Goal: Find specific page/section: Find specific page/section

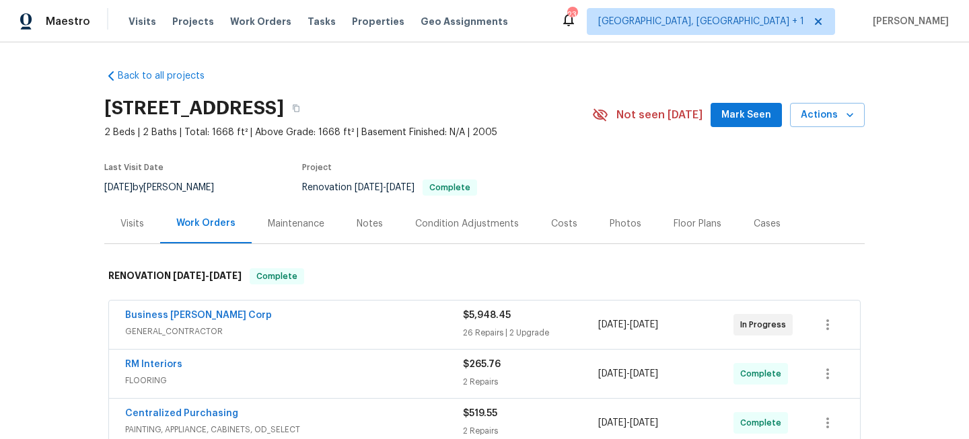
click at [618, 227] on div "Photos" at bounding box center [626, 223] width 32 height 13
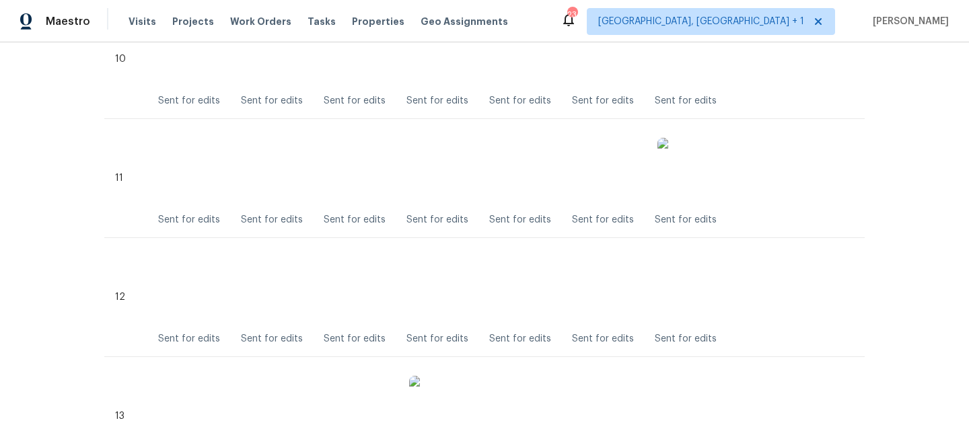
scroll to position [1595, 0]
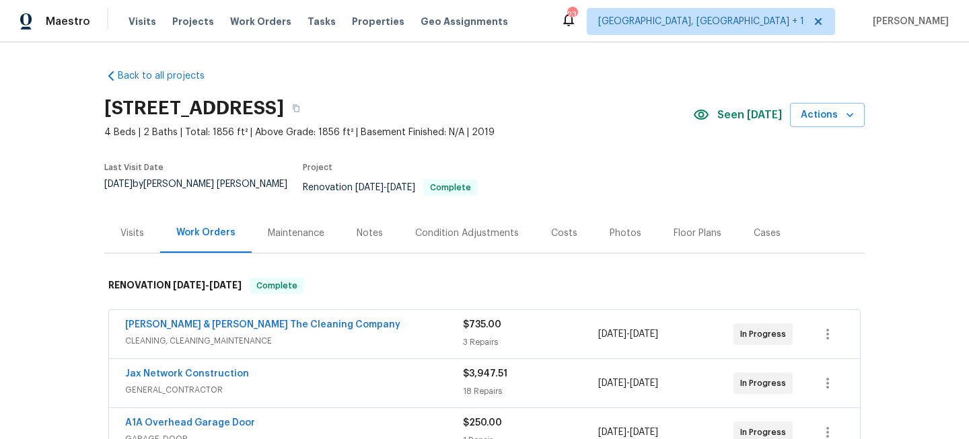
click at [634, 230] on div "Photos" at bounding box center [625, 233] width 64 height 40
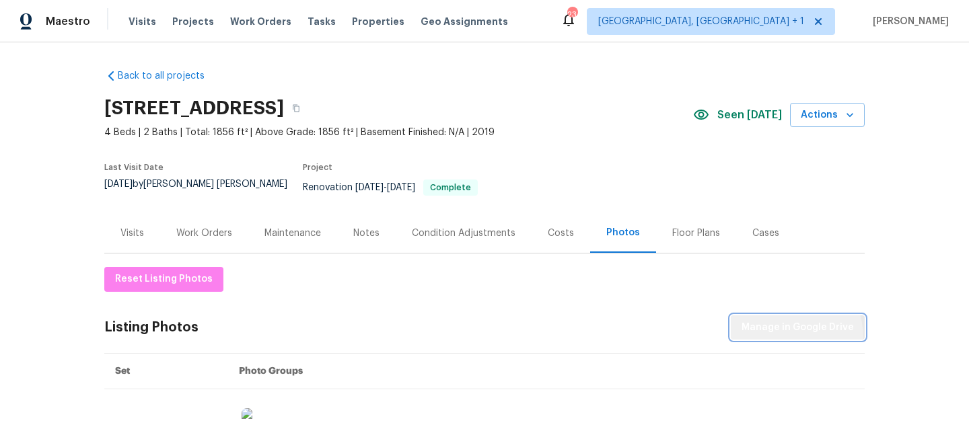
click at [776, 329] on button "Manage in Google Drive" at bounding box center [798, 328] width 134 height 25
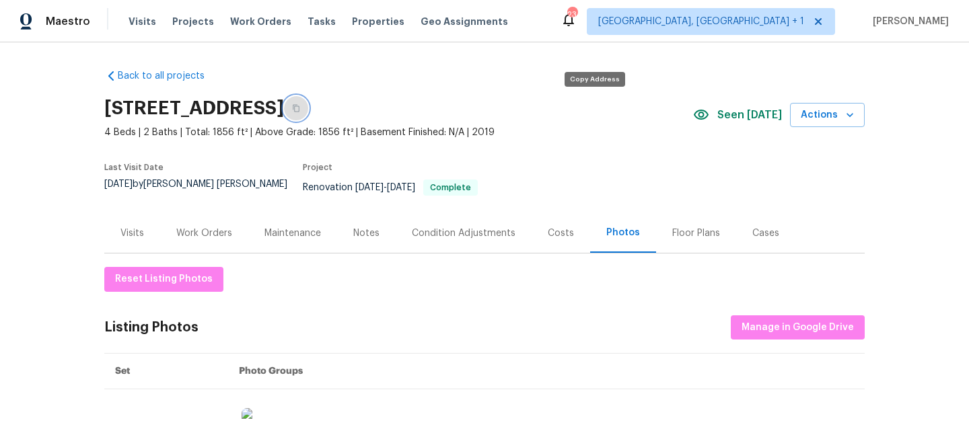
click at [308, 114] on button "button" at bounding box center [296, 108] width 24 height 24
